Goal: Task Accomplishment & Management: Manage account settings

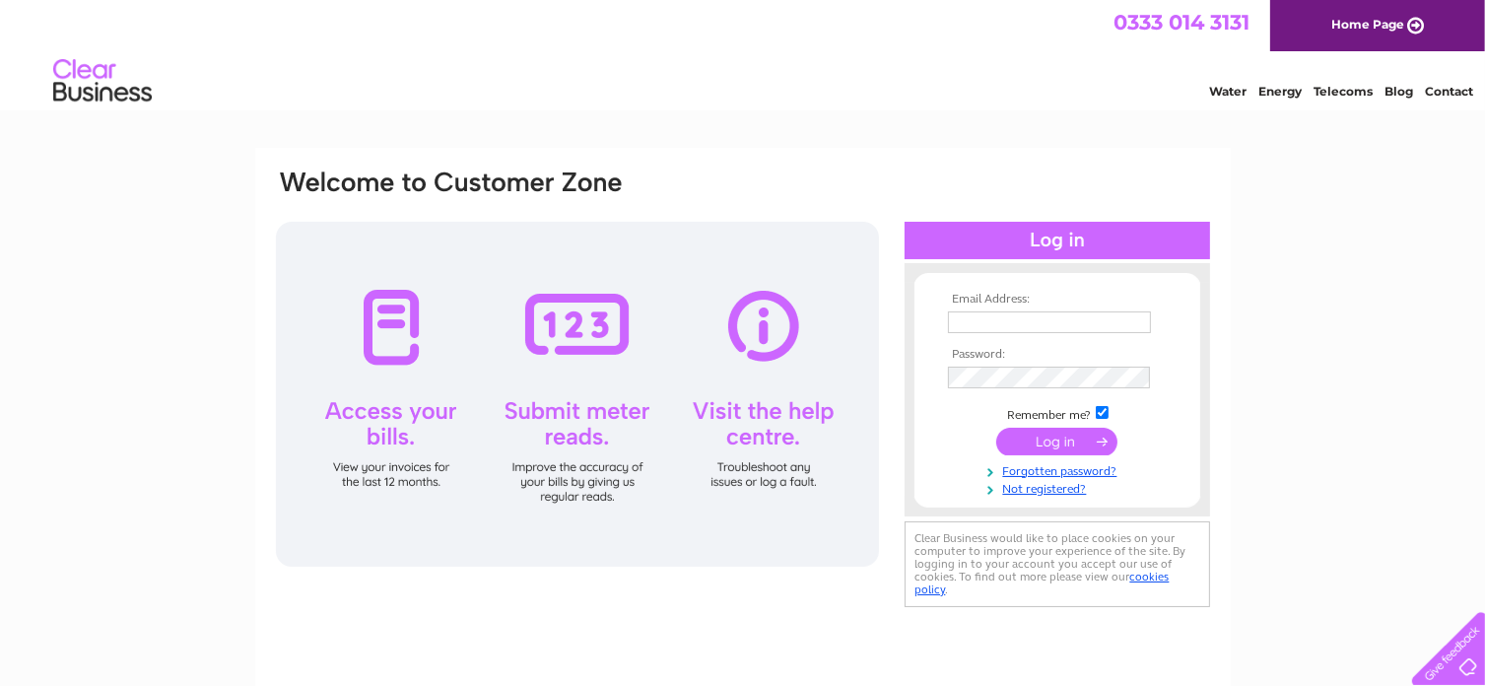
type input "[PERSON_NAME][EMAIL_ADDRESS][DOMAIN_NAME]"
click at [1046, 443] on input "submit" at bounding box center [1056, 442] width 121 height 28
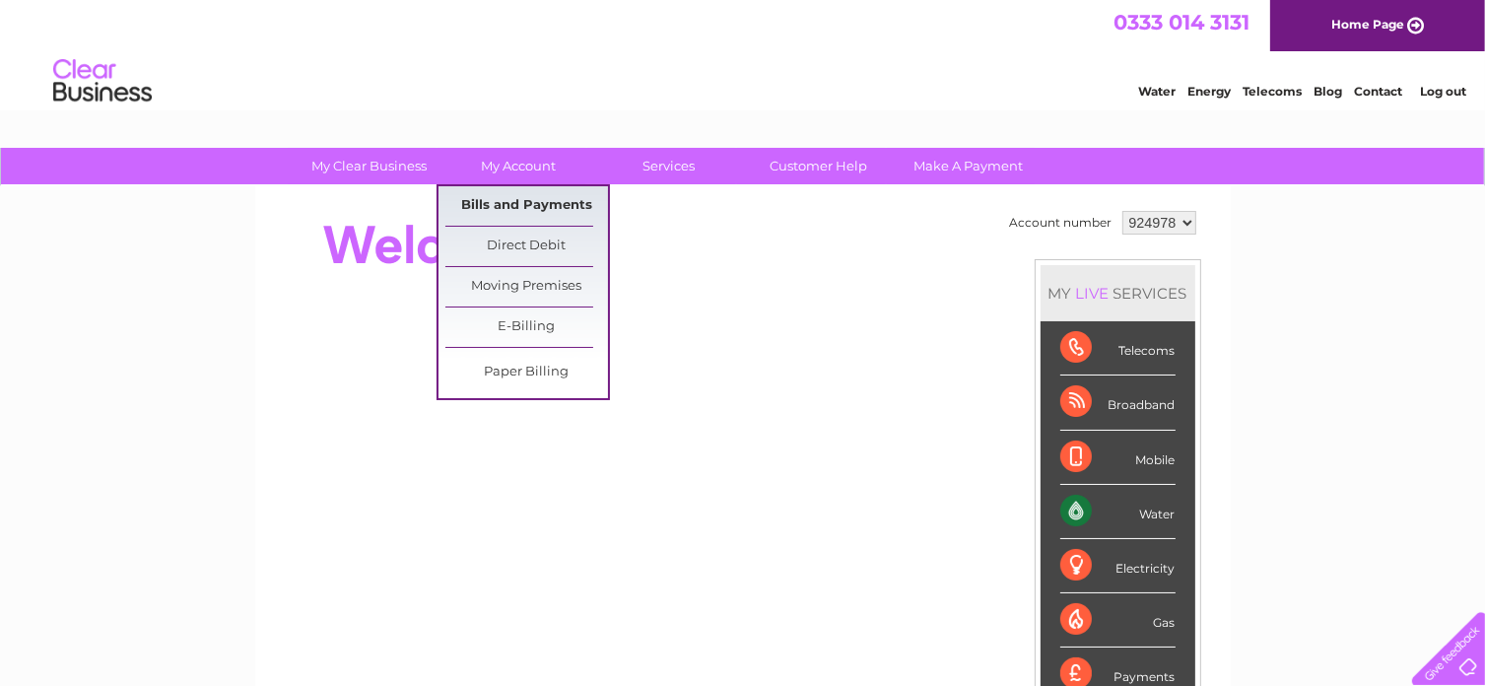
click at [516, 206] on link "Bills and Payments" at bounding box center [526, 205] width 163 height 39
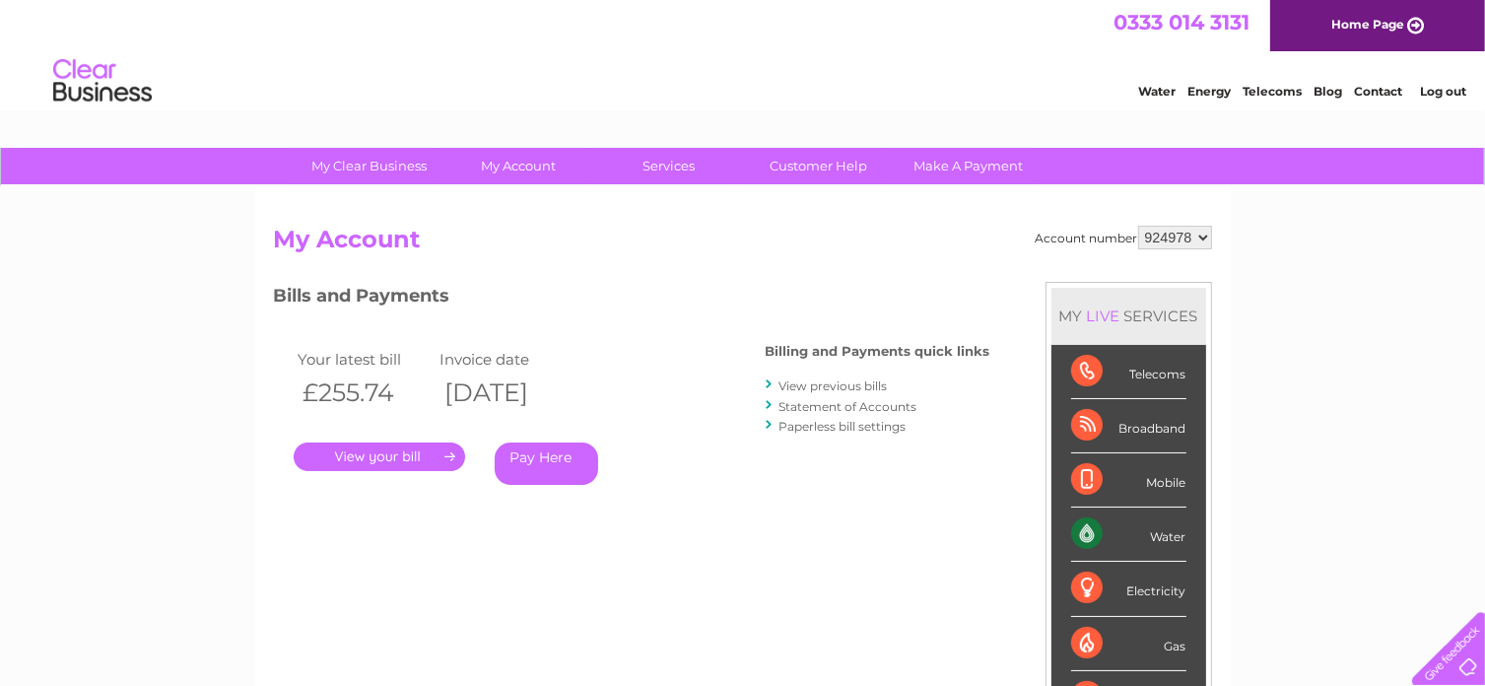
click at [378, 458] on link "." at bounding box center [379, 457] width 171 height 29
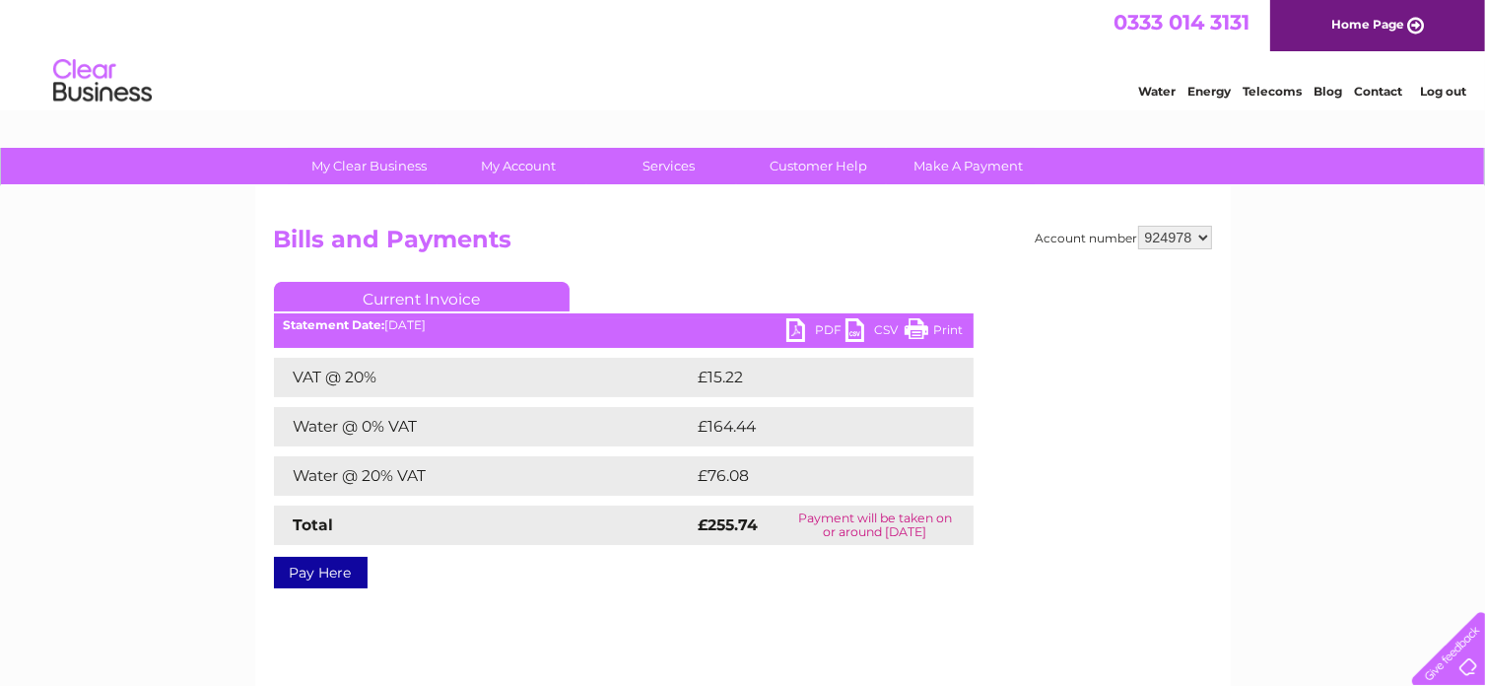
click at [801, 336] on link "PDF" at bounding box center [815, 332] width 59 height 29
